Goal: Task Accomplishment & Management: Manage account settings

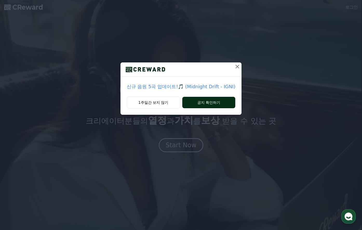
click at [208, 101] on button "공지 확인하기" at bounding box center [209, 102] width 53 height 11
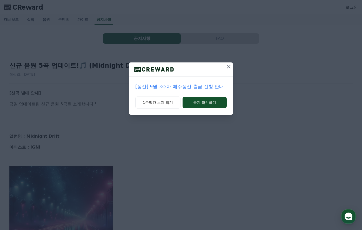
click at [227, 69] on icon at bounding box center [229, 66] width 6 height 6
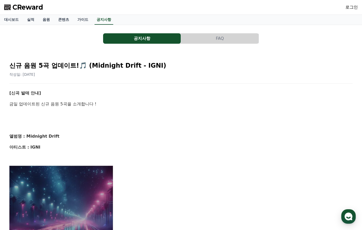
click at [137, 40] on button "공지사항" at bounding box center [142, 38] width 78 height 10
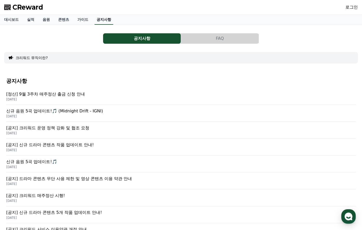
click at [97, 16] on link "공지사항" at bounding box center [104, 20] width 19 height 10
click at [316, 40] on div "공지사항 FAQ" at bounding box center [181, 38] width 354 height 10
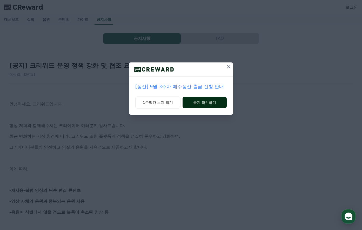
click at [200, 103] on button "공지 확인하기" at bounding box center [205, 102] width 44 height 11
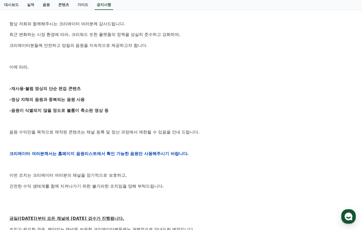
scroll to position [130, 0]
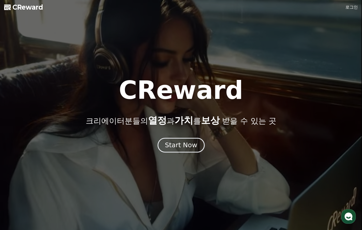
click at [187, 149] on div "Start Now" at bounding box center [181, 145] width 32 height 9
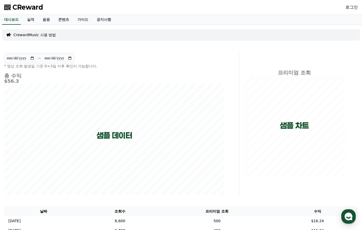
click at [348, 10] on div "로그인" at bounding box center [352, 7] width 12 height 8
click at [351, 8] on link "로그인" at bounding box center [352, 7] width 12 height 6
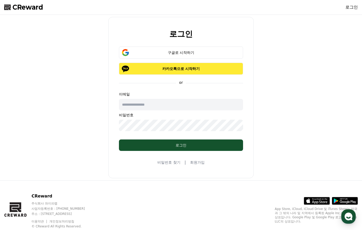
click at [186, 67] on p "카카오톡으로 시작하기" at bounding box center [181, 68] width 109 height 5
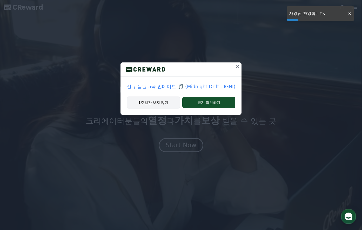
click at [161, 104] on button "1주일간 보지 않기" at bounding box center [154, 102] width 54 height 12
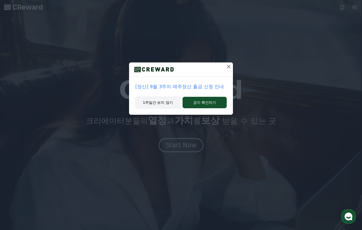
click at [171, 104] on button "1주일간 보지 않기" at bounding box center [157, 102] width 45 height 12
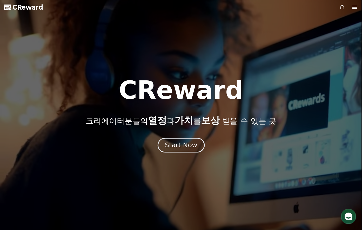
click at [196, 142] on button "Start Now" at bounding box center [181, 145] width 47 height 15
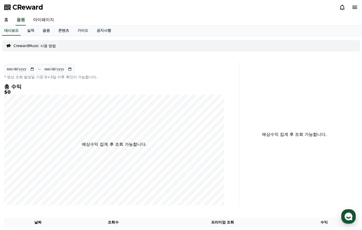
click at [157, 79] on p "* 영상 조회 발생일 기준 D+3일 이후 확인이 가능합니다." at bounding box center [114, 76] width 220 height 5
click at [50, 21] on link "마이페이지" at bounding box center [43, 20] width 29 height 11
select select "**********"
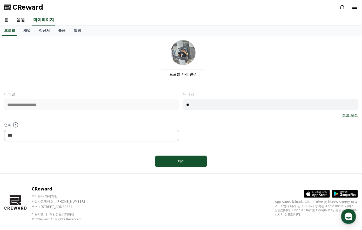
click at [80, 88] on div "**********" at bounding box center [181, 104] width 354 height 129
click at [194, 107] on input "**" at bounding box center [270, 104] width 175 height 11
type input "*"
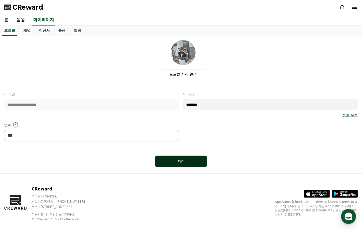
type input "********"
click at [189, 166] on button "저장" at bounding box center [181, 160] width 52 height 11
select select "**********"
click at [148, 23] on div "홈 음원 마이페이지" at bounding box center [181, 20] width 362 height 11
click at [180, 161] on div "저장" at bounding box center [181, 161] width 31 height 5
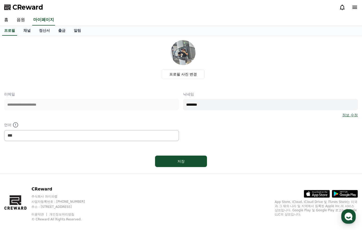
select select "**********"
click at [27, 31] on link "채널" at bounding box center [27, 31] width 16 height 10
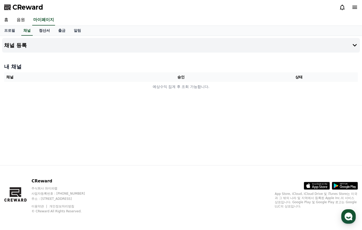
click at [37, 31] on link "정산서" at bounding box center [44, 31] width 19 height 10
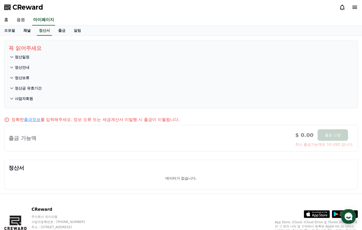
click at [26, 31] on link "채널" at bounding box center [27, 31] width 16 height 10
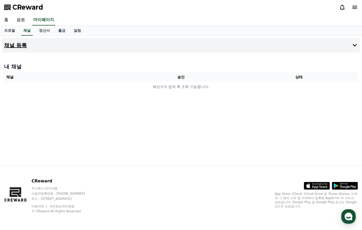
click at [348, 43] on button "채널 등록" at bounding box center [181, 45] width 358 height 15
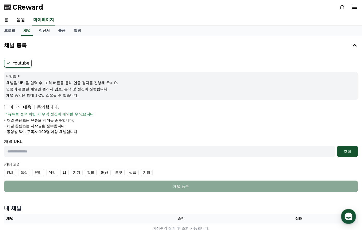
click at [13, 62] on label "Youtube" at bounding box center [18, 63] width 28 height 9
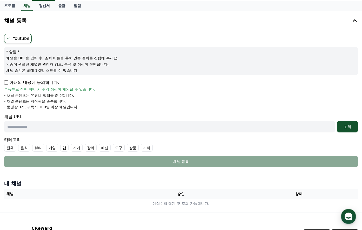
scroll to position [26, 0]
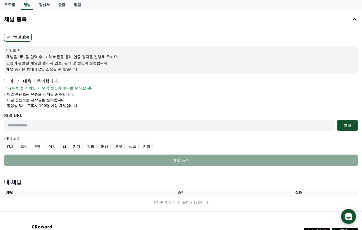
click at [65, 125] on input "text" at bounding box center [169, 125] width 331 height 11
paste input "**********"
type input "**********"
click at [177, 100] on li "- 채널 콘텐츠는 저작권을 준수합니다." at bounding box center [181, 99] width 354 height 5
click at [345, 126] on div "조회" at bounding box center [348, 125] width 17 height 5
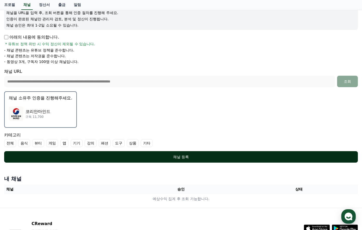
scroll to position [78, 0]
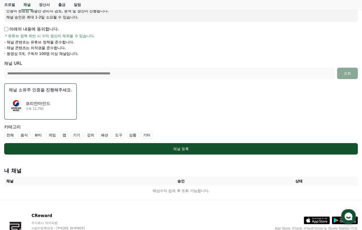
click at [91, 136] on label "강의" at bounding box center [91, 135] width 12 height 8
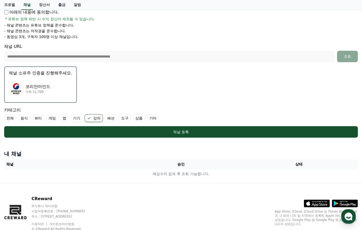
scroll to position [104, 0]
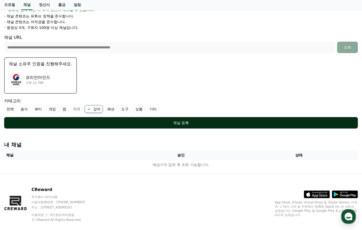
click at [171, 119] on button "채널 등록" at bounding box center [181, 122] width 354 height 11
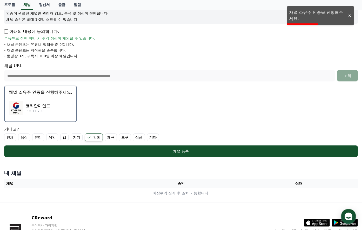
scroll to position [26, 0]
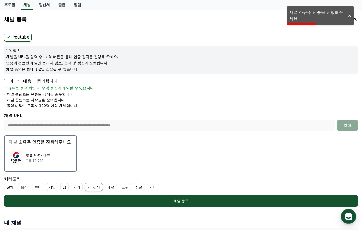
click at [316, 10] on div "프로필 채널 정산서 출금 알림" at bounding box center [181, 5] width 362 height 10
click at [318, 14] on button "채널 등록" at bounding box center [181, 19] width 358 height 15
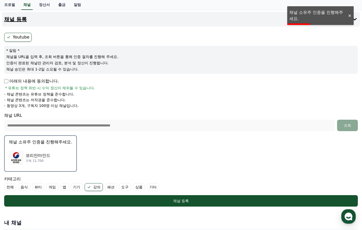
scroll to position [0, 0]
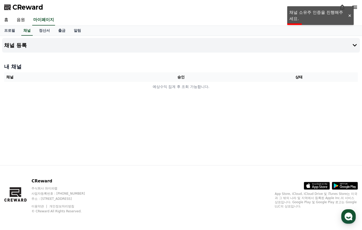
click at [307, 16] on div "홈 음원 마이페이지" at bounding box center [181, 20] width 362 height 11
click at [309, 12] on div "CReward" at bounding box center [181, 7] width 362 height 15
click at [319, 12] on div "CReward" at bounding box center [181, 7] width 362 height 15
click at [349, 16] on div "홈 음원 마이페이지" at bounding box center [181, 20] width 362 height 11
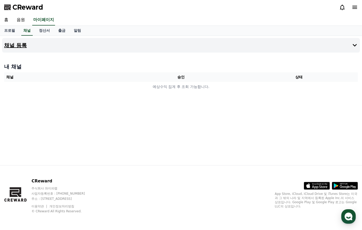
click at [61, 46] on button "채널 등록" at bounding box center [181, 45] width 358 height 15
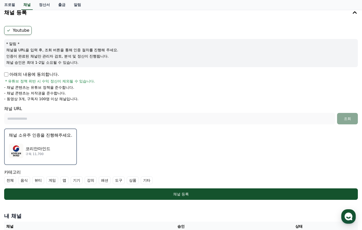
scroll to position [52, 0]
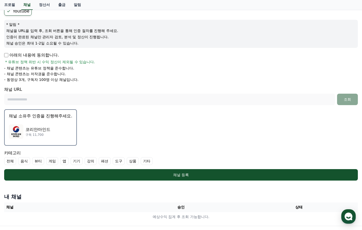
click at [40, 120] on button "채널 소유주 인증을 진행해주세요. 코리안마인드 구독 11,700" at bounding box center [40, 127] width 73 height 36
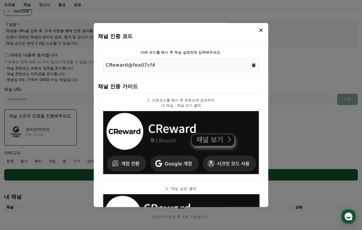
click at [253, 65] on icon "Copy to clipboard" at bounding box center [253, 65] width 3 height 4
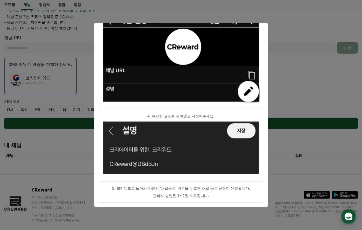
scroll to position [113, 0]
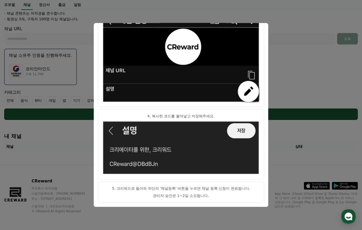
click at [54, 146] on button "close modal" at bounding box center [181, 115] width 362 height 230
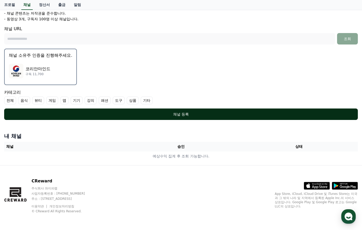
click at [181, 115] on div "채널 등록" at bounding box center [181, 114] width 333 height 5
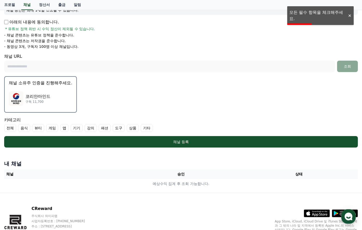
scroll to position [61, 0]
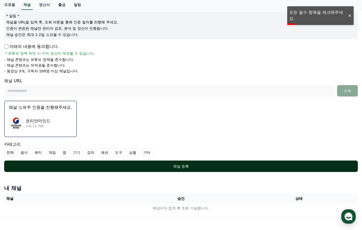
click at [183, 164] on div "채널 등록" at bounding box center [181, 166] width 333 height 5
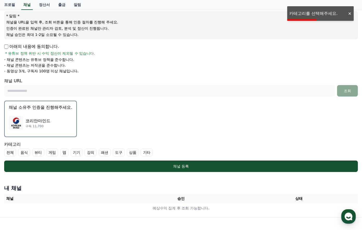
click at [93, 152] on label "강의" at bounding box center [91, 152] width 12 height 8
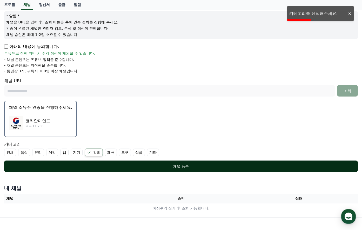
click at [166, 163] on button "채널 등록" at bounding box center [181, 165] width 354 height 11
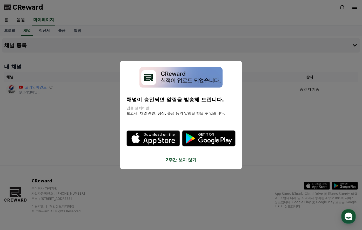
click at [193, 161] on button "2주간 보지 않기" at bounding box center [181, 160] width 109 height 6
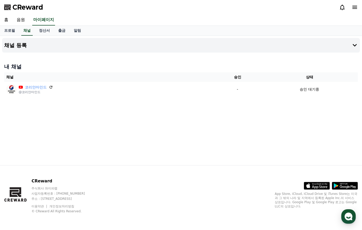
click at [266, 107] on div "채널 등록 내 채널 채널 승인 상태 코리안마인드 @코리안마인드 - 승인 대기중" at bounding box center [181, 100] width 362 height 129
click at [280, 134] on div "채널 등록 내 채널 채널 승인 상태 코리안마인드 @코리안마인드 - 승인 대기중" at bounding box center [181, 100] width 362 height 129
click at [282, 132] on div "채널 등록 내 채널 채널 승인 상태 코리안마인드 @코리안마인드 - 승인 대기중" at bounding box center [181, 100] width 362 height 129
click at [191, 107] on div "채널 등록 내 채널 채널 승인 상태 코리안마인드 @코리안마인드 - 승인 대기중" at bounding box center [181, 100] width 362 height 129
click at [197, 119] on div "채널 등록 내 채널 채널 승인 상태 코리안마인드 @코리안마인드 - 승인 대기중" at bounding box center [181, 100] width 362 height 129
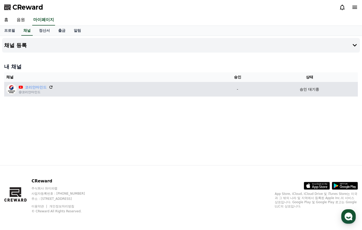
click at [53, 86] on icon at bounding box center [51, 87] width 5 height 5
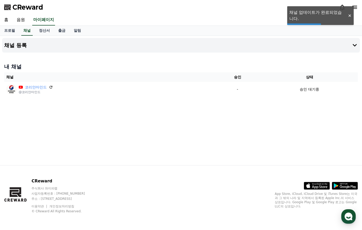
click at [261, 124] on div "채널 등록 내 채널 채널 승인 상태 코리안마인드 @코리안마인드 - 승인 대기중" at bounding box center [181, 100] width 362 height 129
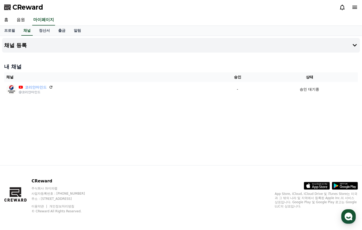
click at [34, 8] on span "CReward" at bounding box center [27, 7] width 31 height 8
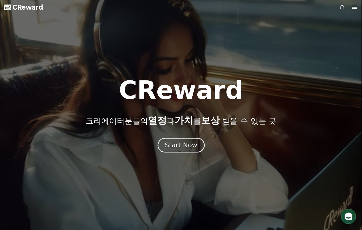
click at [194, 146] on div "Start Now" at bounding box center [181, 145] width 32 height 9
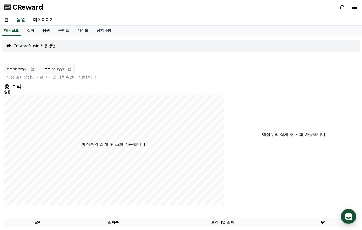
click at [52, 30] on link "음원" at bounding box center [46, 31] width 16 height 10
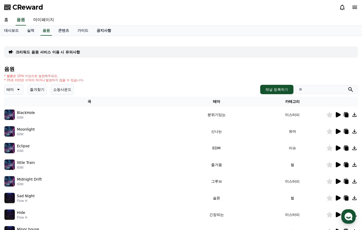
click at [106, 31] on link "공지사항" at bounding box center [104, 31] width 23 height 10
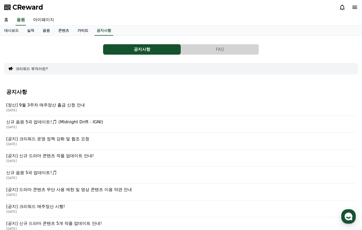
click at [82, 29] on link "가이드" at bounding box center [82, 31] width 19 height 10
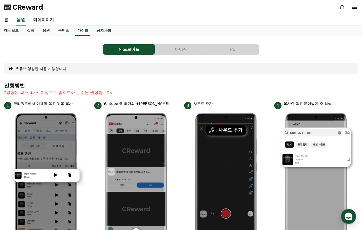
click at [66, 28] on link "콘텐츠" at bounding box center [63, 31] width 19 height 10
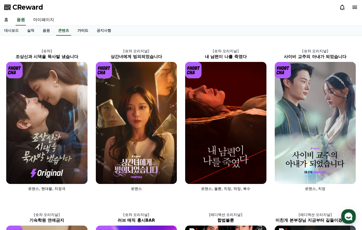
click at [86, 29] on link "가이드" at bounding box center [82, 31] width 19 height 10
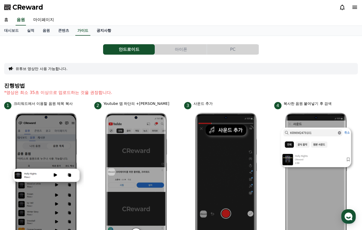
click at [100, 31] on link "공지사항" at bounding box center [104, 31] width 23 height 10
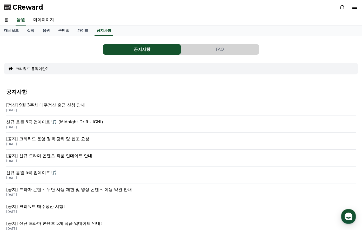
click at [63, 30] on link "콘텐츠" at bounding box center [63, 31] width 19 height 10
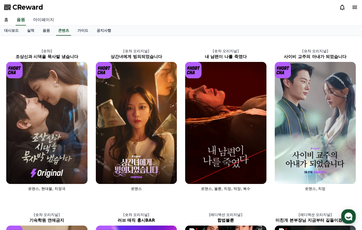
click at [48, 20] on link "마이페이지" at bounding box center [43, 20] width 29 height 11
select select "**********"
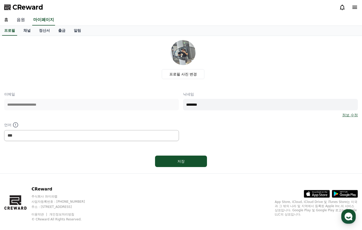
click at [22, 18] on link "음원" at bounding box center [20, 20] width 17 height 11
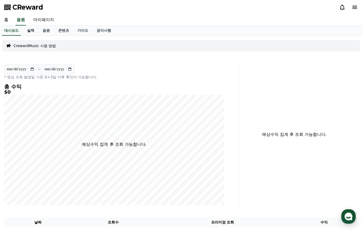
click at [34, 32] on link "실적" at bounding box center [31, 31] width 16 height 10
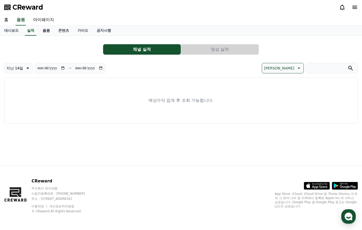
click at [44, 31] on link "음원" at bounding box center [46, 31] width 16 height 10
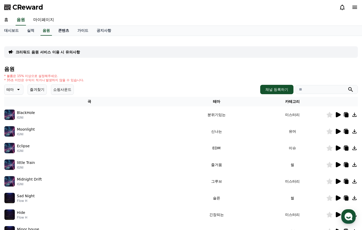
click at [61, 31] on link "콘텐츠" at bounding box center [63, 31] width 19 height 10
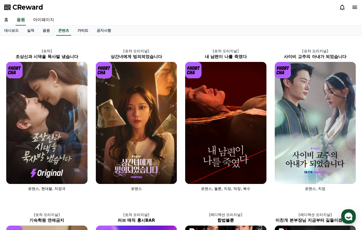
click at [81, 31] on link "가이드" at bounding box center [82, 31] width 19 height 10
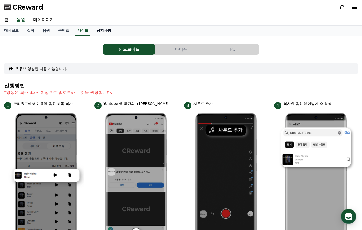
click at [109, 32] on link "공지사항" at bounding box center [104, 31] width 23 height 10
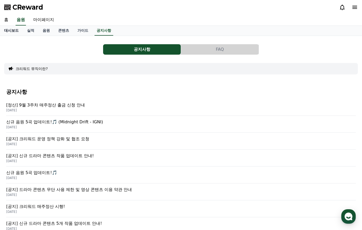
click at [12, 29] on link "대시보드" at bounding box center [11, 31] width 23 height 10
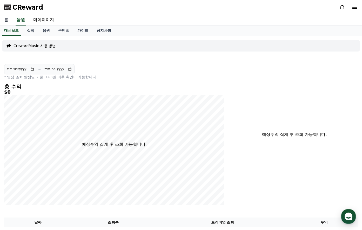
click at [9, 19] on link "홈" at bounding box center [6, 20] width 12 height 11
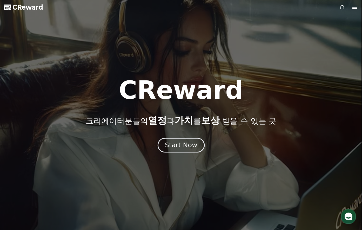
click at [181, 146] on div "Start Now" at bounding box center [181, 145] width 32 height 9
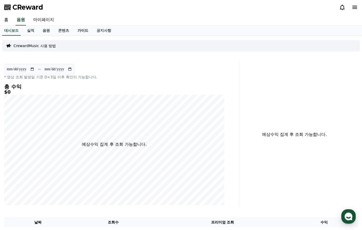
click at [82, 30] on link "가이드" at bounding box center [82, 31] width 19 height 10
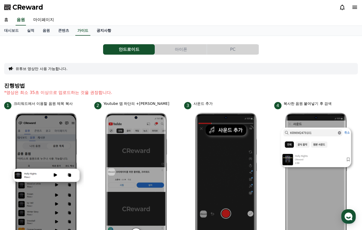
click at [104, 33] on link "공지사항" at bounding box center [104, 31] width 23 height 10
